Goal: Information Seeking & Learning: Learn about a topic

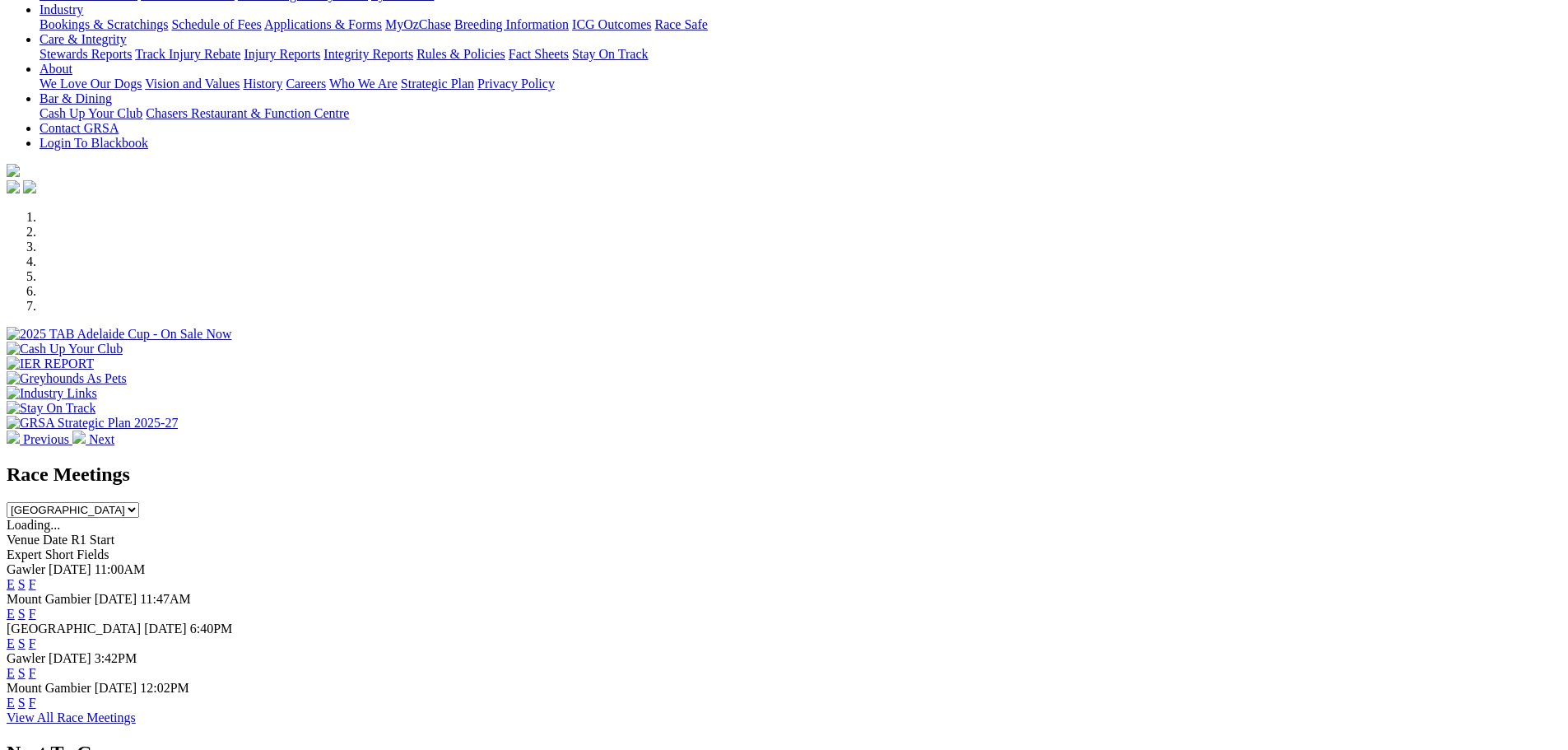
scroll to position [411, 0]
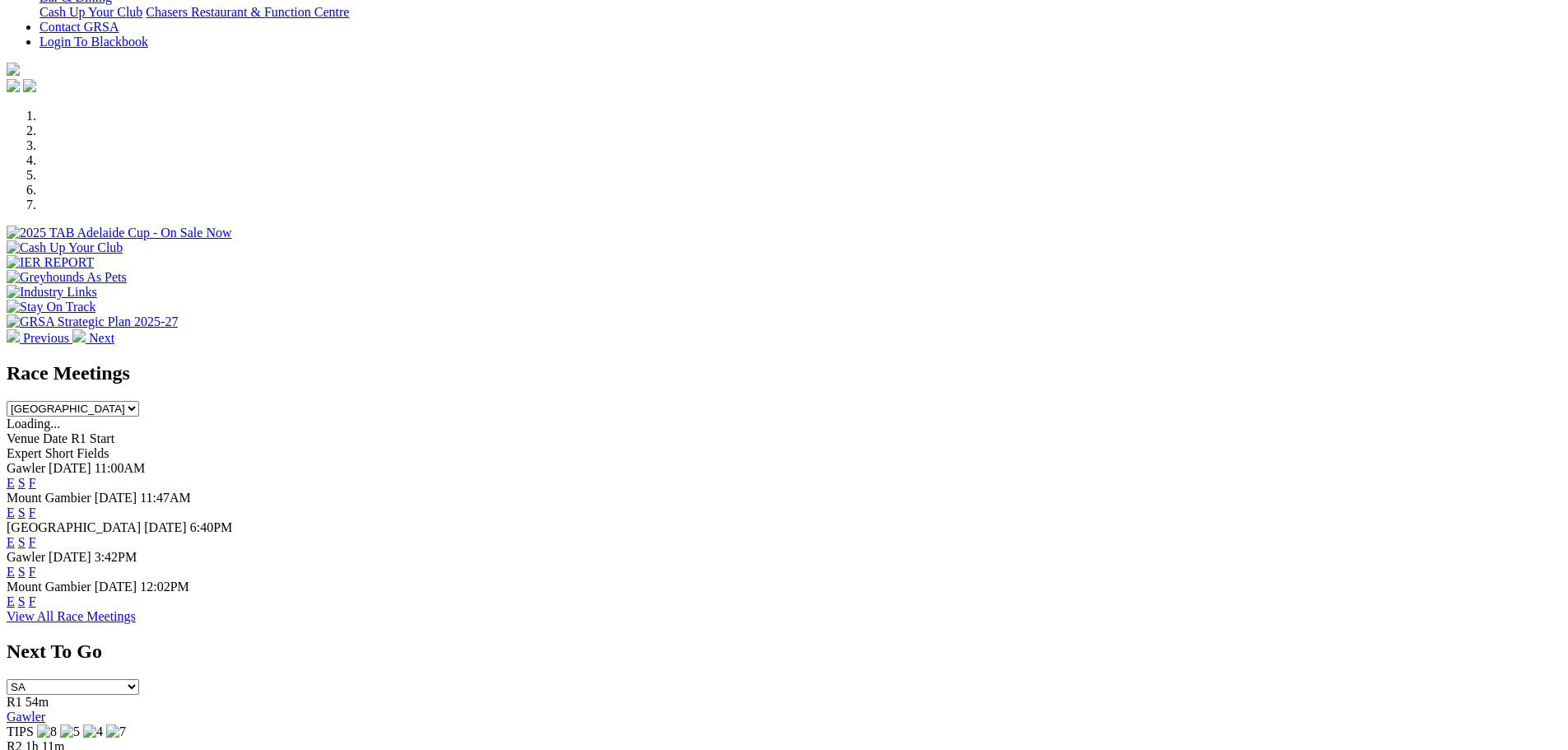
click at [36, 476] on link "F" at bounding box center [33, 482] width 7 height 14
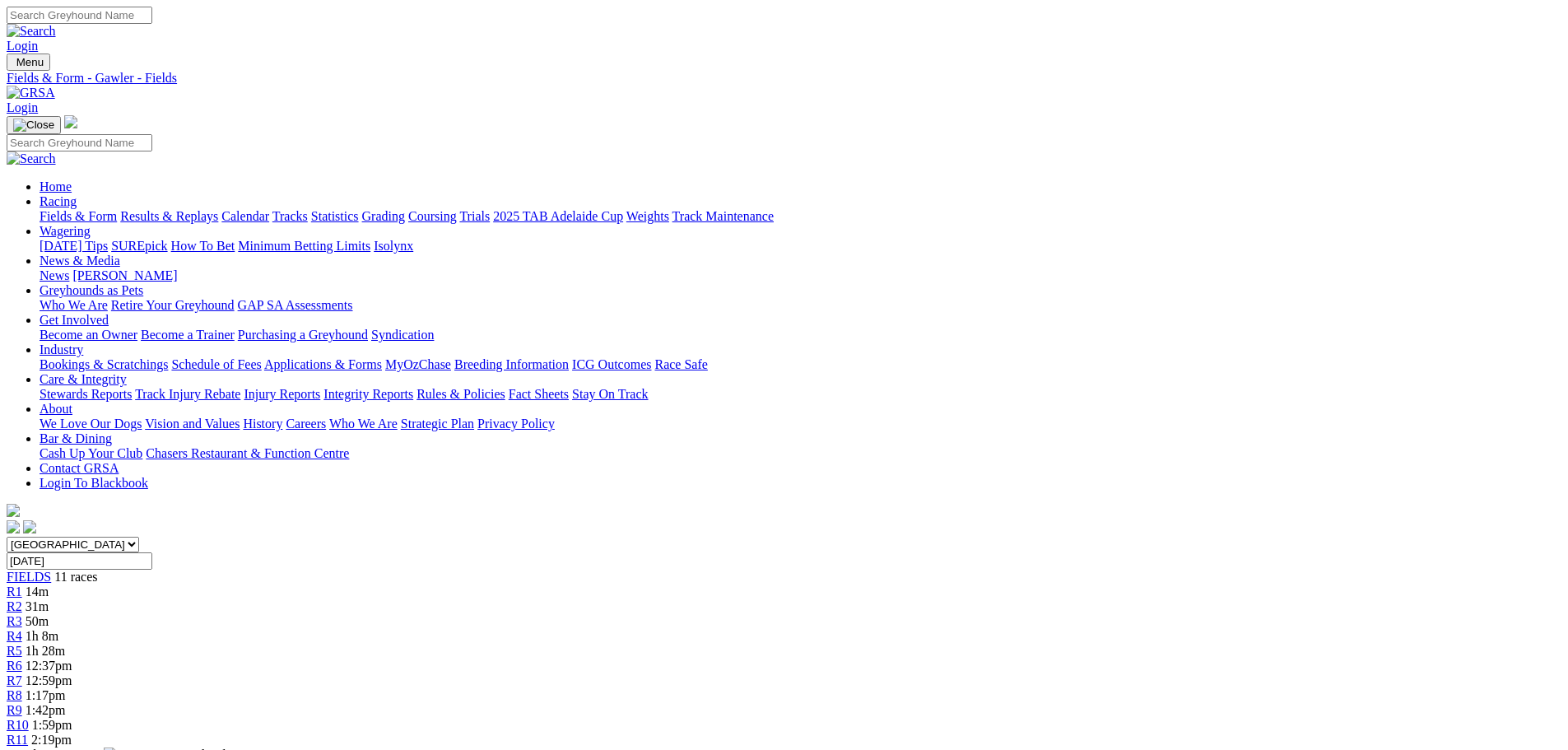
click at [48, 584] on span "14m" at bounding box center [36, 590] width 23 height 14
click at [218, 209] on link "Results & Replays" at bounding box center [169, 215] width 98 height 14
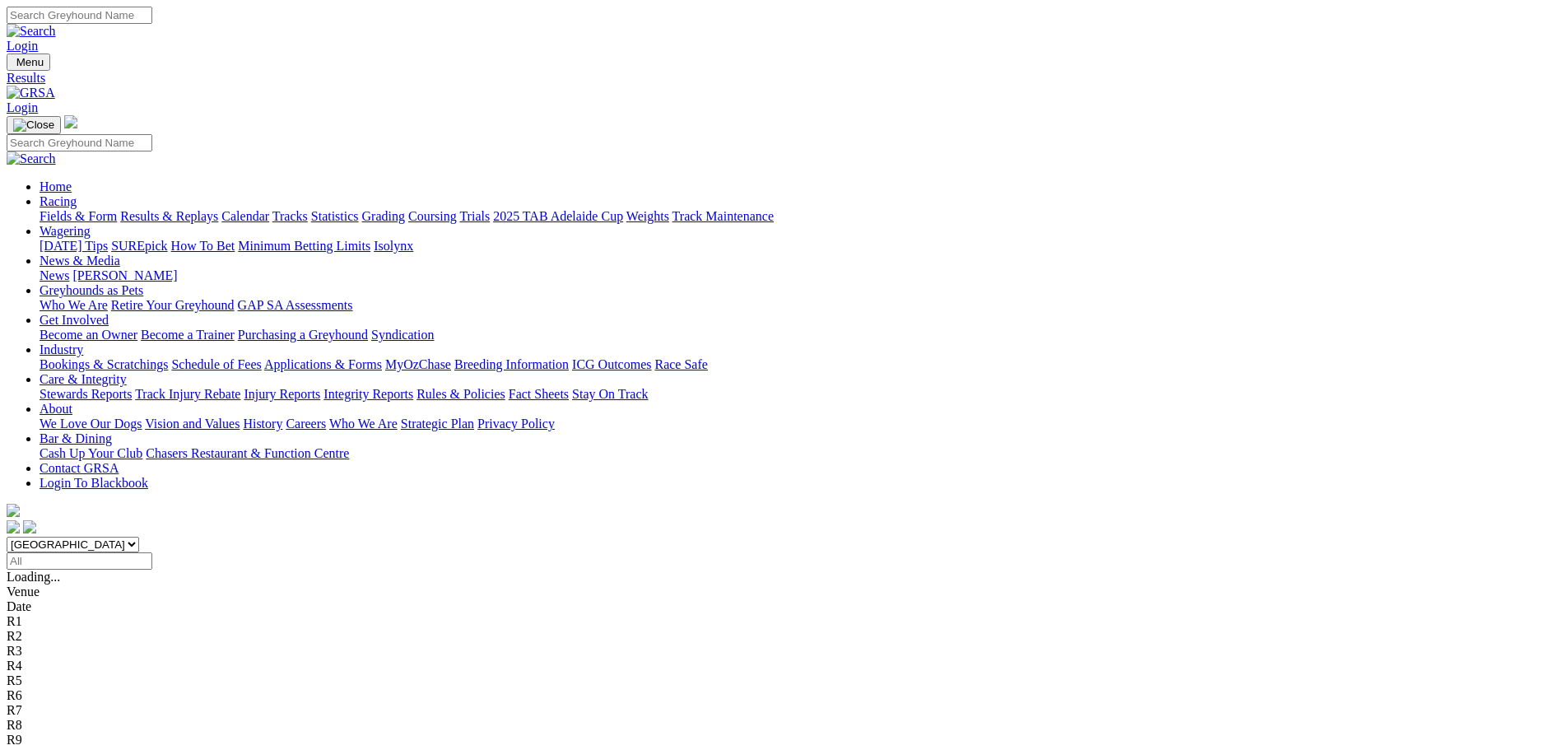
click at [117, 209] on link "Fields & Form" at bounding box center [77, 215] width 77 height 14
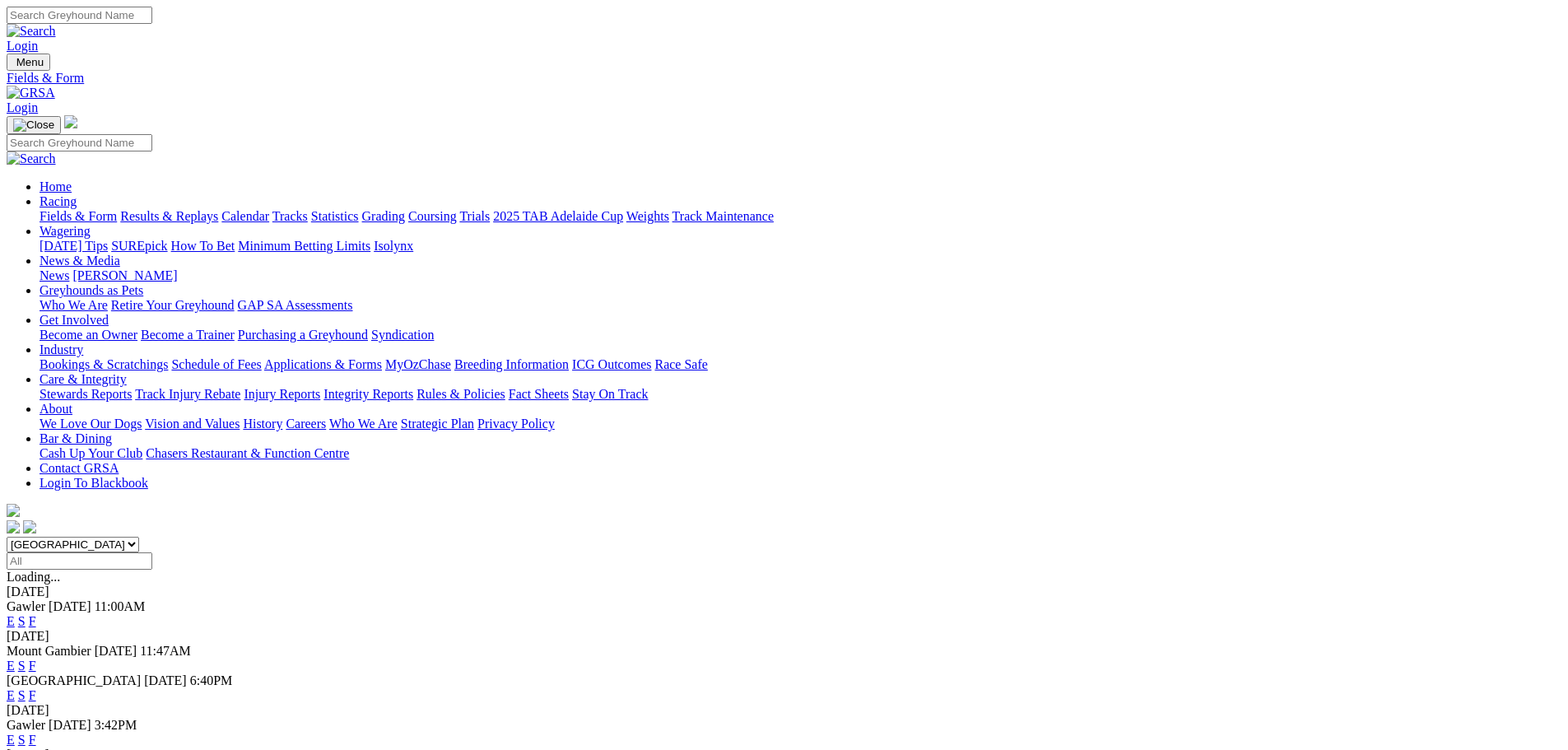
click at [36, 732] on link "F" at bounding box center [33, 738] width 7 height 14
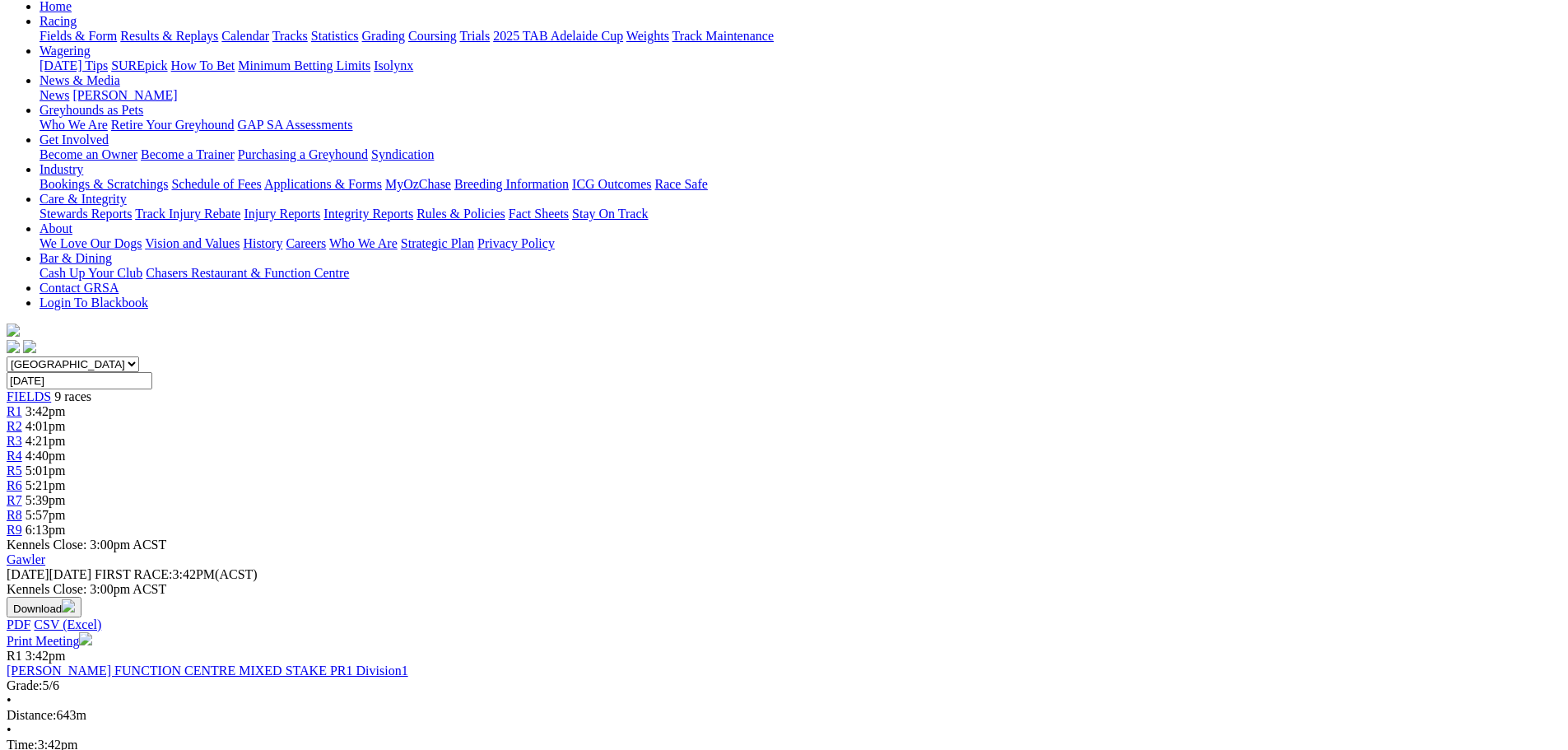
scroll to position [164, 0]
